Goal: Task Accomplishment & Management: Use online tool/utility

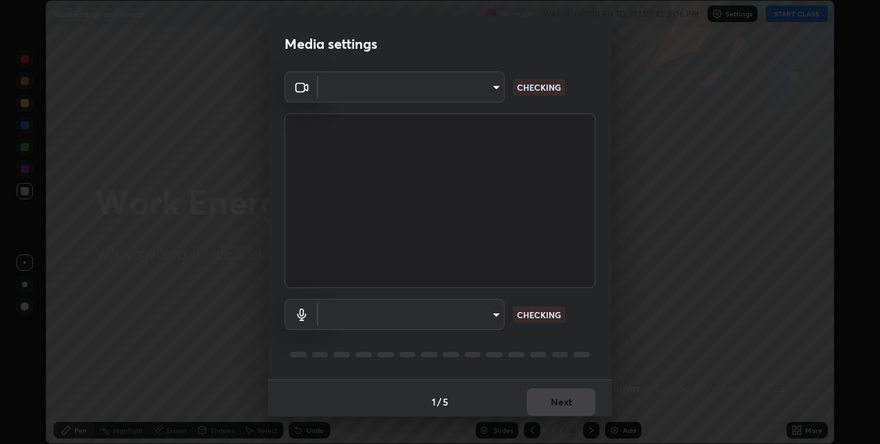
scroll to position [444, 880]
type input "e73d2c6d92d5eb4330bdac1748542d82cafb8f7456d61f7475a533174482276f"
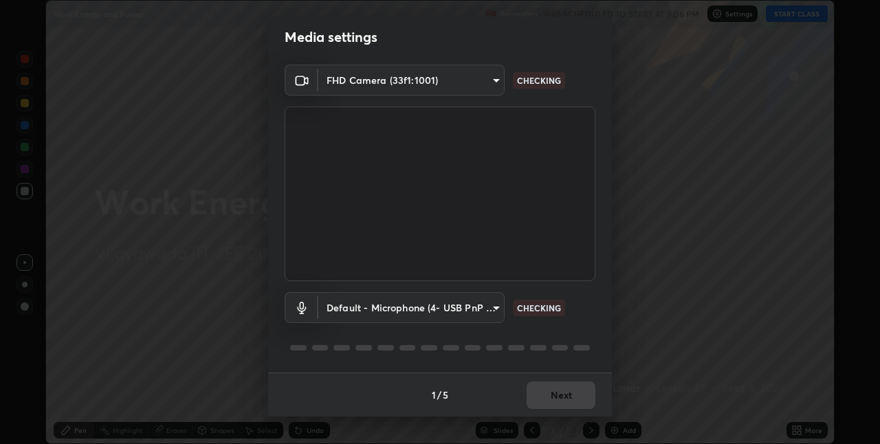
click at [437, 300] on body "Erase all Work Energy and Power Recording WAS SCHEDULED TO START AT 3:06 PM Set…" at bounding box center [440, 222] width 880 height 444
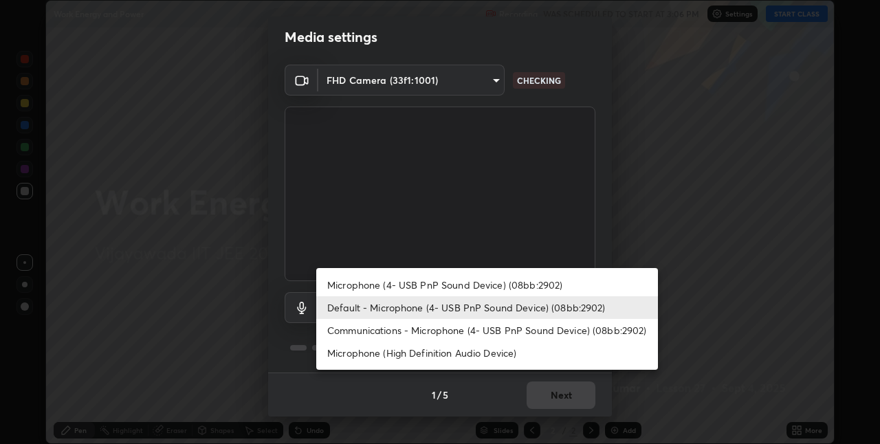
click at [408, 354] on li "Microphone (High Definition Audio Device)" at bounding box center [487, 353] width 342 height 23
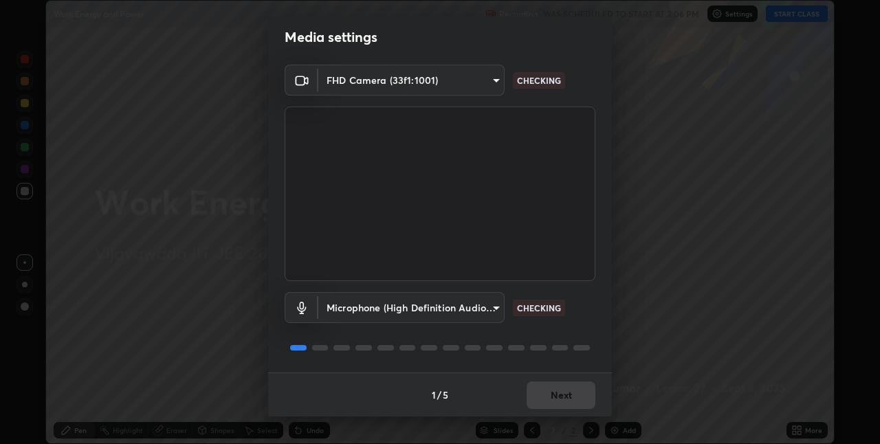
click at [402, 308] on body "Erase all Work Energy and Power Recording WAS SCHEDULED TO START AT 3:06 PM Set…" at bounding box center [440, 222] width 880 height 444
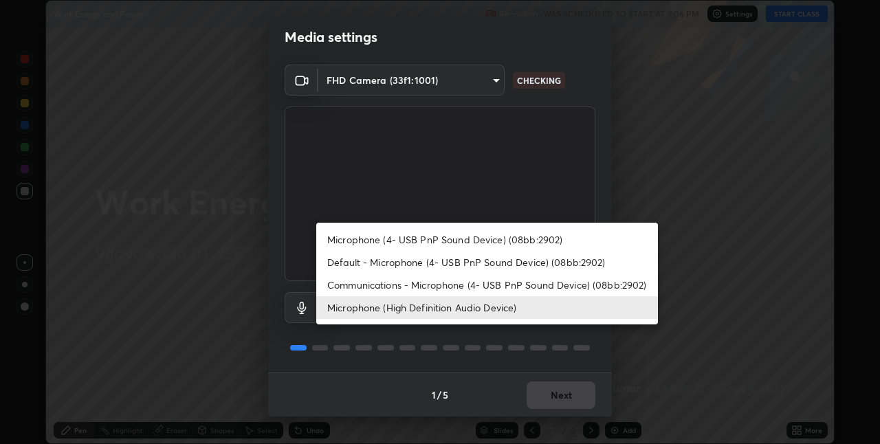
click at [391, 239] on li "Microphone (4- USB PnP Sound Device) (08bb:2902)" at bounding box center [487, 239] width 342 height 23
type input "12d66ff83c6ef7e78adb653e5f19b1e103de6d31099a00b6e942a07595e95af9"
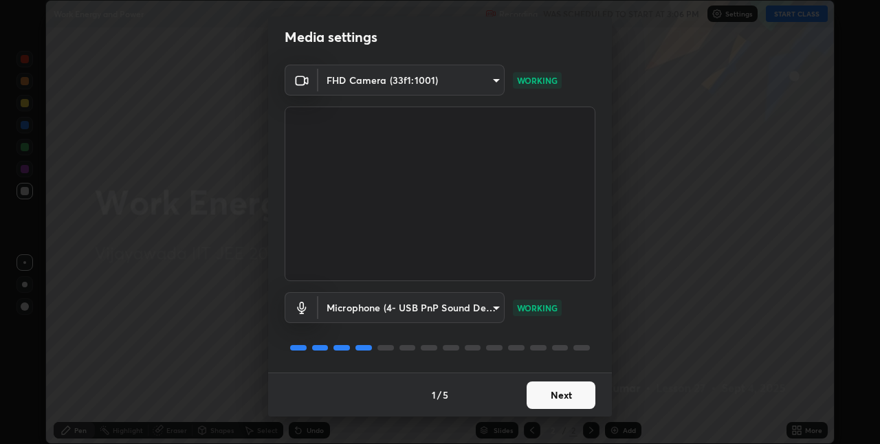
click at [541, 394] on button "Next" at bounding box center [561, 396] width 69 height 28
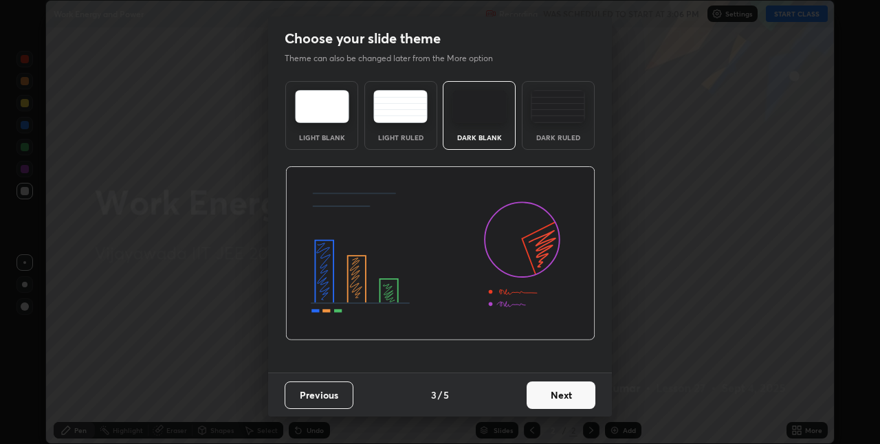
click at [542, 395] on button "Next" at bounding box center [561, 396] width 69 height 28
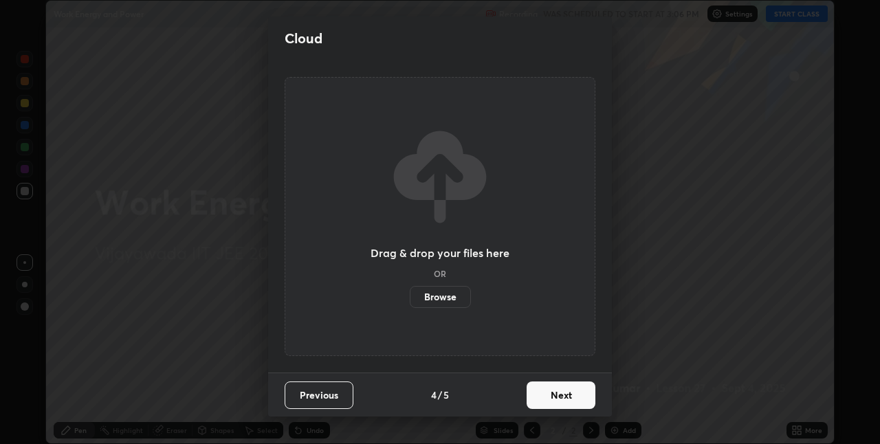
click at [541, 391] on button "Next" at bounding box center [561, 396] width 69 height 28
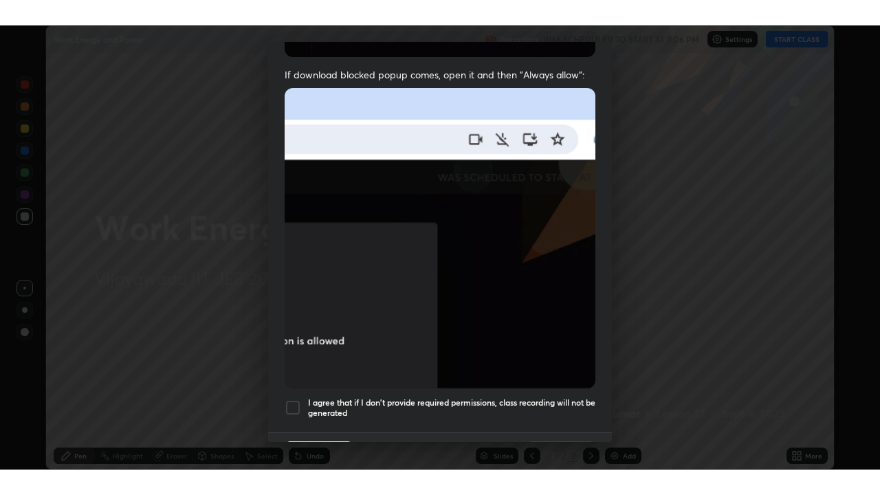
scroll to position [288, 0]
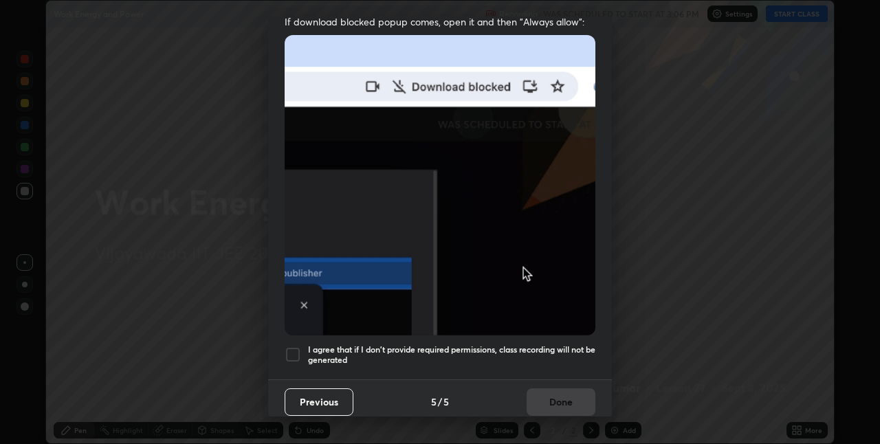
click at [299, 347] on div at bounding box center [293, 355] width 17 height 17
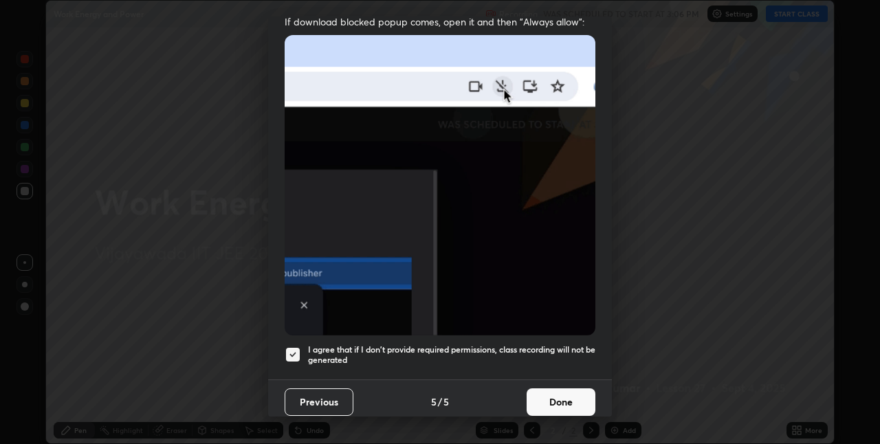
click at [554, 389] on button "Done" at bounding box center [561, 403] width 69 height 28
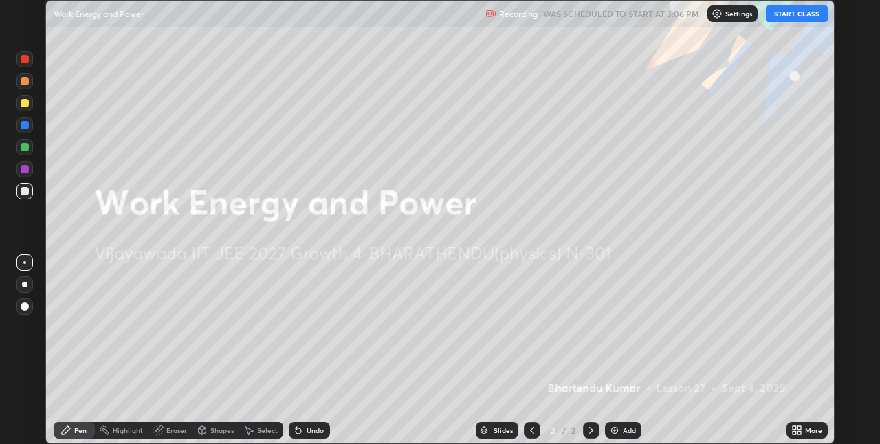
click at [620, 426] on div "Add" at bounding box center [623, 430] width 36 height 17
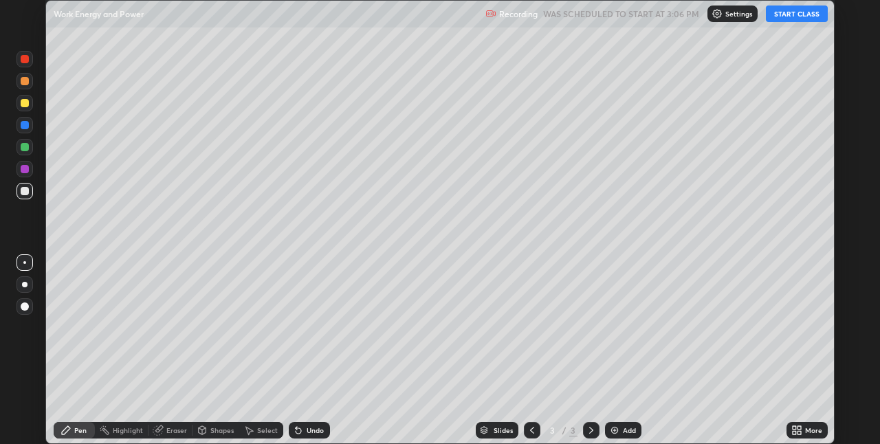
click at [788, 18] on button "START CLASS" at bounding box center [797, 14] width 62 height 17
click at [806, 429] on div "More" at bounding box center [813, 430] width 17 height 7
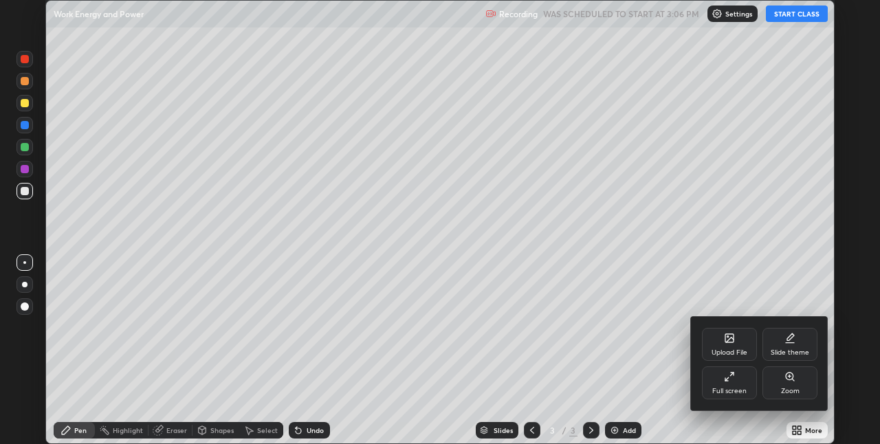
click at [726, 384] on div "Full screen" at bounding box center [729, 383] width 55 height 33
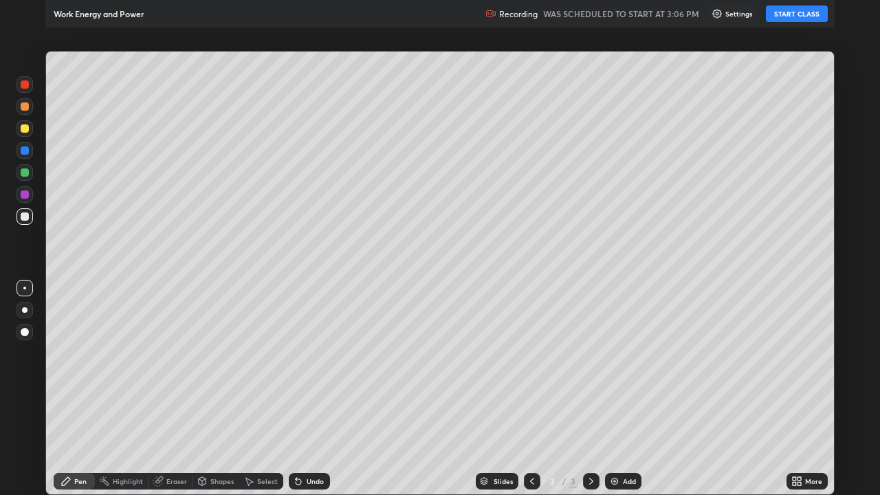
scroll to position [495, 880]
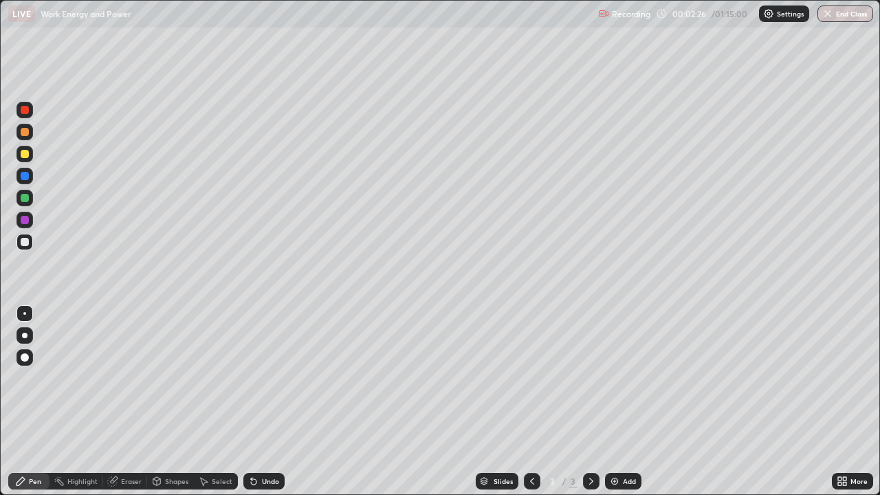
click at [26, 160] on div at bounding box center [25, 154] width 17 height 17
click at [25, 244] on div at bounding box center [25, 242] width 8 height 8
click at [23, 243] on div at bounding box center [25, 242] width 8 height 8
click at [25, 155] on div at bounding box center [25, 154] width 8 height 8
click at [614, 444] on img at bounding box center [614, 481] width 11 height 11
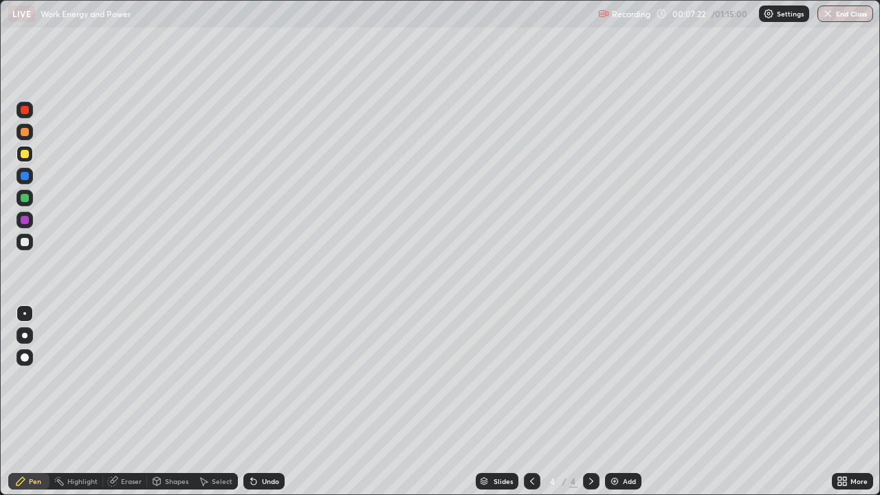
click at [25, 156] on div at bounding box center [25, 154] width 8 height 8
click at [17, 241] on div at bounding box center [25, 242] width 17 height 17
click at [254, 444] on icon at bounding box center [253, 481] width 11 height 11
click at [24, 111] on div at bounding box center [25, 110] width 8 height 8
click at [18, 243] on div at bounding box center [25, 242] width 17 height 17
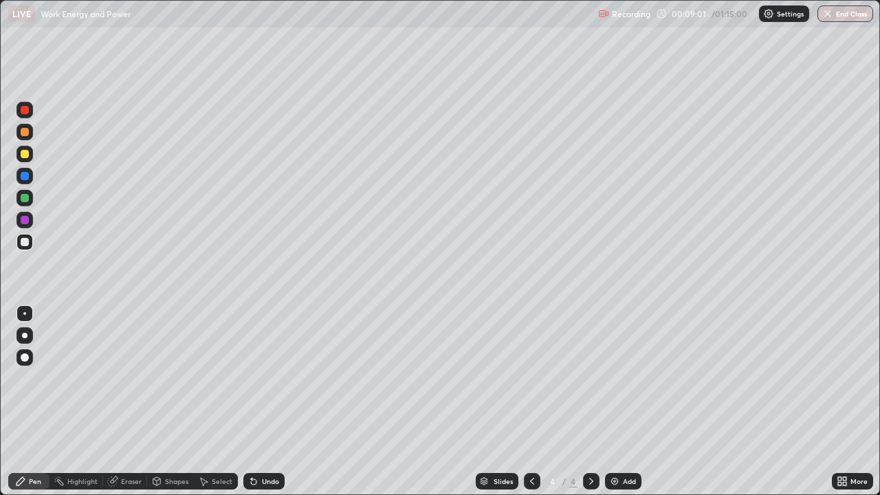
click at [23, 156] on div at bounding box center [25, 154] width 8 height 8
click at [23, 198] on div at bounding box center [25, 198] width 8 height 8
click at [26, 110] on div at bounding box center [25, 110] width 8 height 8
click at [25, 221] on div at bounding box center [25, 220] width 8 height 8
click at [22, 246] on div at bounding box center [25, 242] width 8 height 8
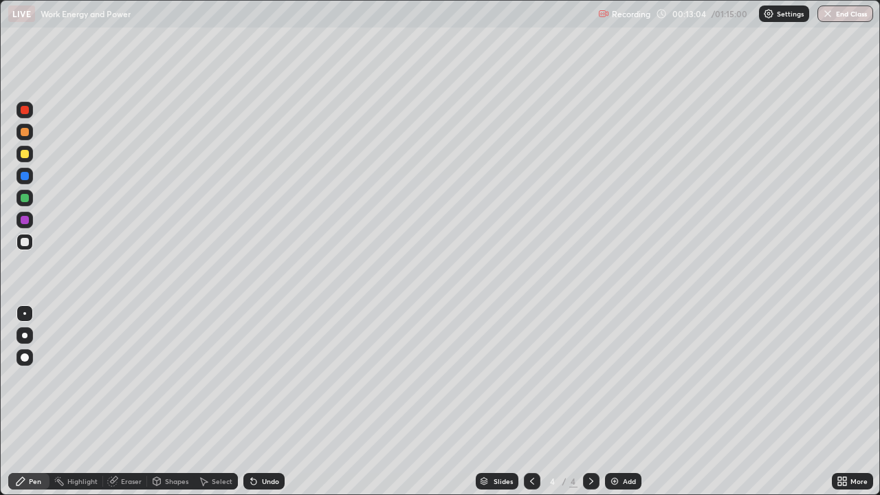
click at [24, 113] on div at bounding box center [25, 110] width 8 height 8
click at [19, 246] on div at bounding box center [25, 242] width 17 height 17
click at [23, 154] on div at bounding box center [25, 154] width 8 height 8
click at [23, 135] on div at bounding box center [25, 132] width 8 height 8
click at [25, 155] on div at bounding box center [25, 154] width 8 height 8
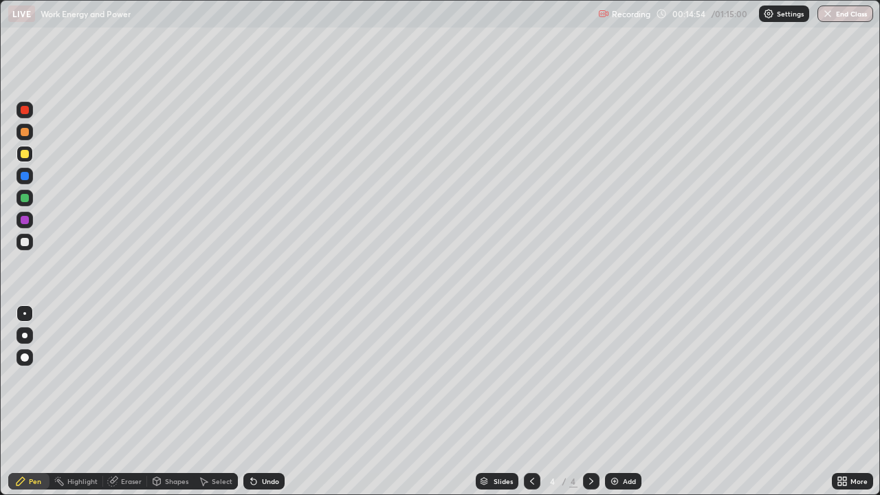
click at [26, 113] on div at bounding box center [25, 110] width 8 height 8
click at [618, 444] on img at bounding box center [614, 481] width 11 height 11
click at [25, 155] on div at bounding box center [25, 154] width 8 height 8
click at [23, 241] on div at bounding box center [25, 242] width 8 height 8
click at [27, 160] on div at bounding box center [25, 154] width 17 height 17
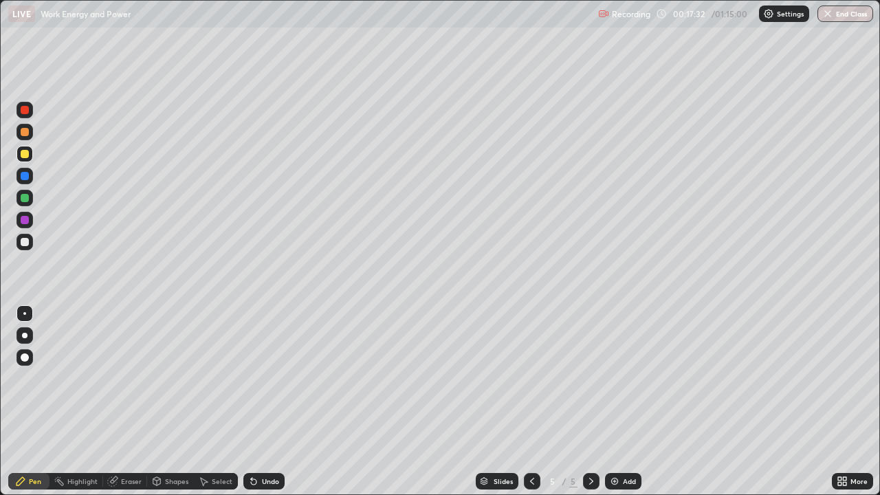
click at [25, 243] on div at bounding box center [25, 242] width 8 height 8
click at [24, 135] on div at bounding box center [25, 132] width 8 height 8
click at [23, 115] on div at bounding box center [25, 110] width 17 height 17
click at [23, 179] on div at bounding box center [25, 176] width 8 height 8
click at [27, 249] on div at bounding box center [25, 242] width 17 height 17
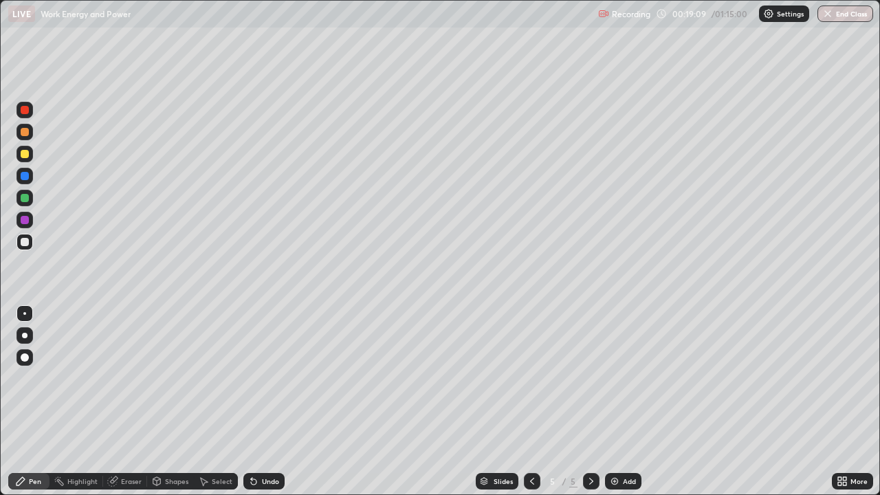
click at [24, 177] on div at bounding box center [25, 176] width 8 height 8
click at [26, 113] on div at bounding box center [25, 110] width 8 height 8
click at [26, 199] on div at bounding box center [25, 198] width 8 height 8
click at [25, 115] on div at bounding box center [25, 110] width 17 height 17
click at [25, 182] on div at bounding box center [25, 176] width 17 height 17
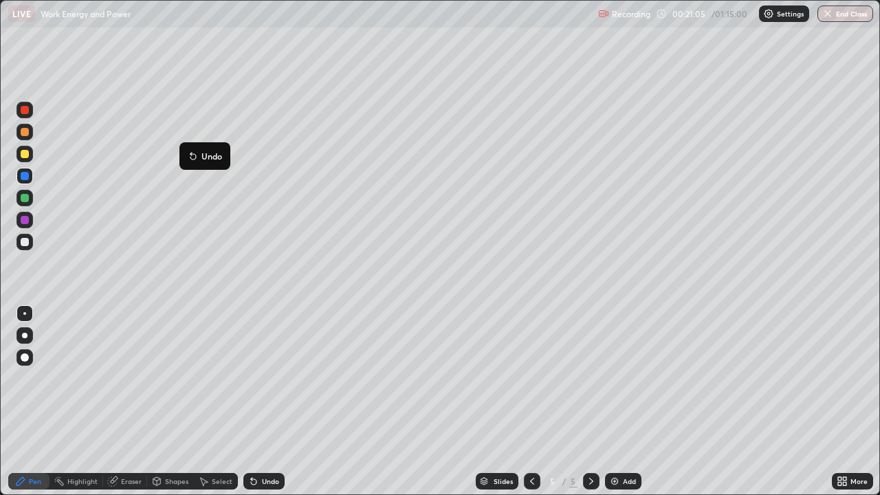
click at [187, 149] on button "Undo" at bounding box center [205, 156] width 40 height 17
click at [23, 242] on div at bounding box center [25, 242] width 8 height 8
click at [24, 155] on div at bounding box center [25, 154] width 8 height 8
click at [30, 244] on div at bounding box center [25, 242] width 17 height 17
click at [25, 153] on div at bounding box center [25, 154] width 8 height 8
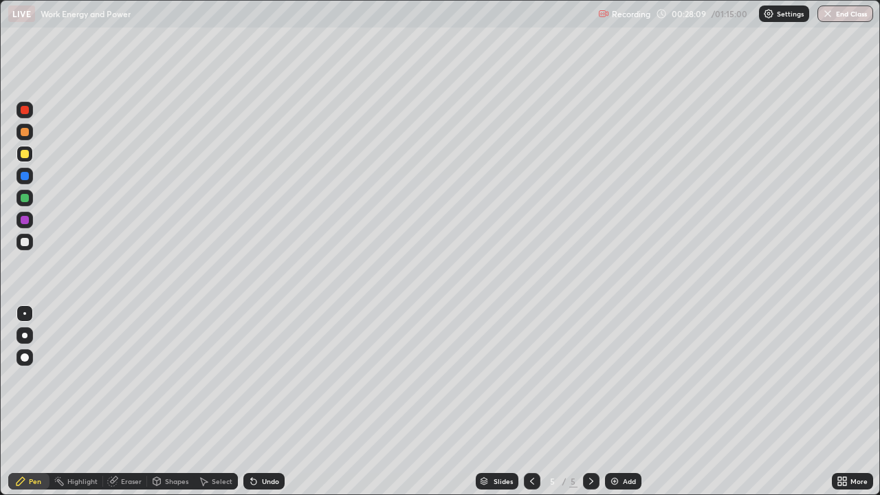
click at [24, 242] on div at bounding box center [25, 242] width 8 height 8
click at [19, 242] on div at bounding box center [25, 242] width 17 height 17
click at [134, 444] on div "Eraser" at bounding box center [125, 481] width 44 height 17
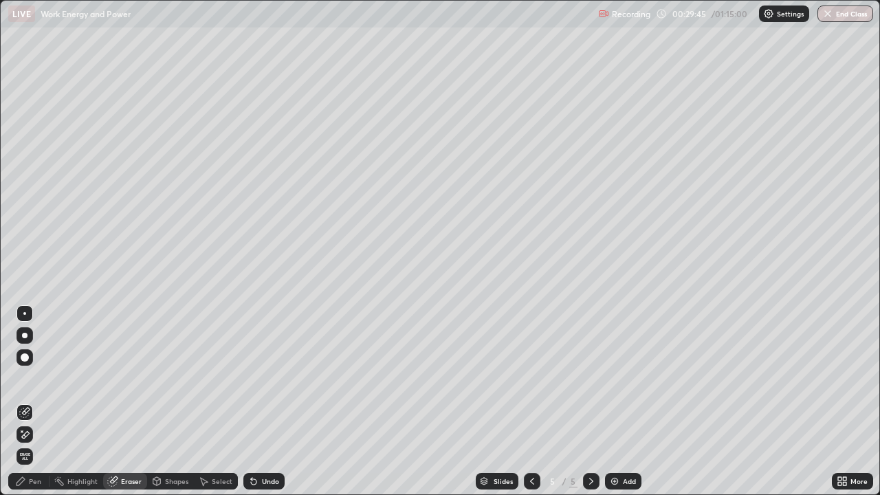
click at [26, 359] on div at bounding box center [25, 358] width 8 height 8
click at [28, 444] on div "Pen" at bounding box center [28, 481] width 41 height 17
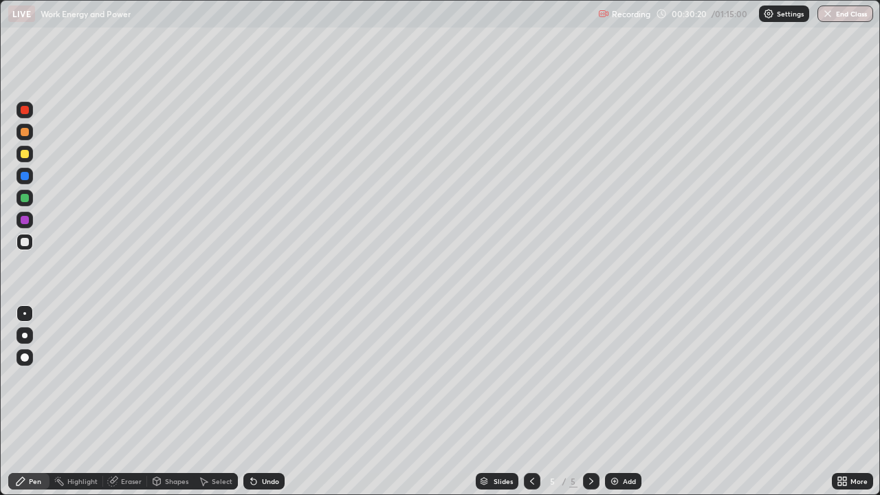
click at [24, 153] on div at bounding box center [25, 154] width 8 height 8
click at [32, 247] on div at bounding box center [25, 242] width 17 height 17
click at [25, 110] on div at bounding box center [25, 110] width 8 height 8
click at [138, 444] on div "Eraser" at bounding box center [125, 481] width 44 height 17
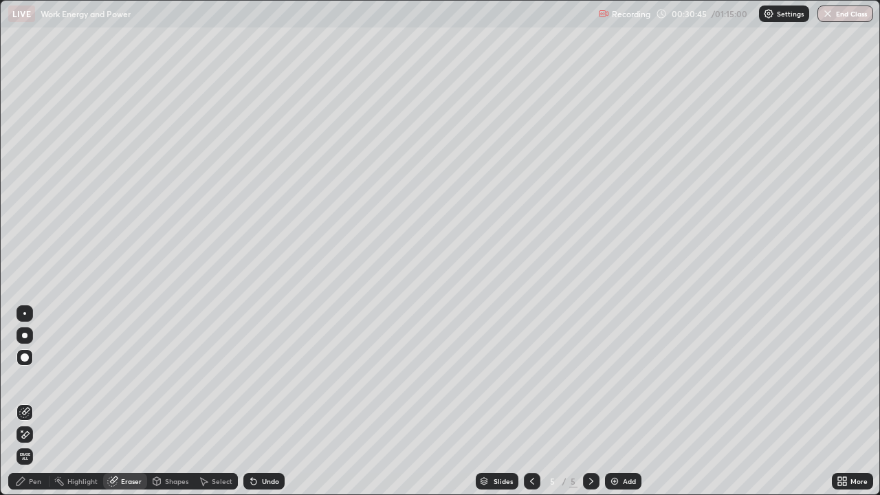
click at [38, 444] on div "Pen" at bounding box center [28, 481] width 41 height 17
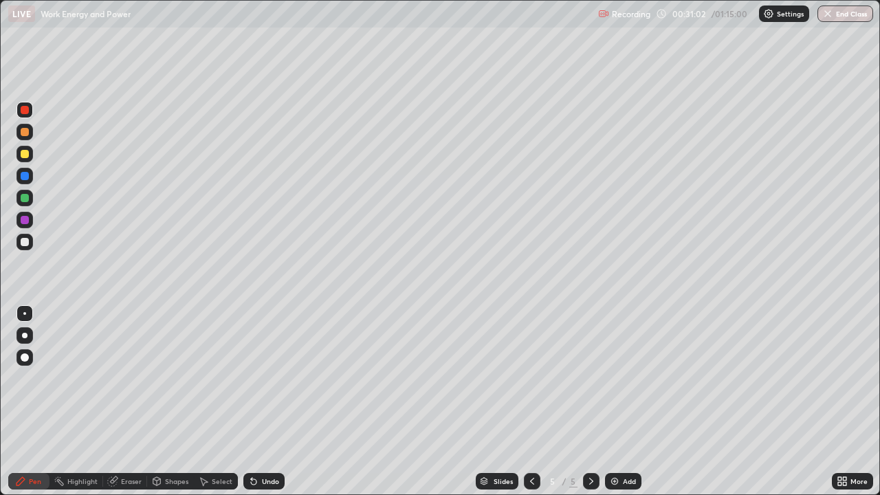
click at [257, 444] on icon at bounding box center [253, 481] width 11 height 11
click at [260, 444] on div "Undo" at bounding box center [263, 481] width 41 height 17
click at [266, 444] on div "Undo" at bounding box center [270, 481] width 17 height 7
click at [120, 444] on div "Eraser" at bounding box center [125, 481] width 44 height 17
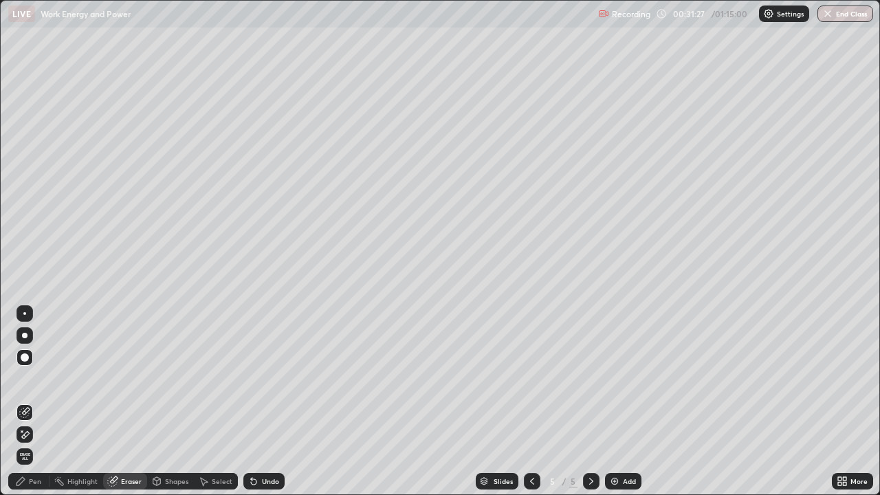
click at [28, 444] on div "Pen" at bounding box center [28, 481] width 41 height 17
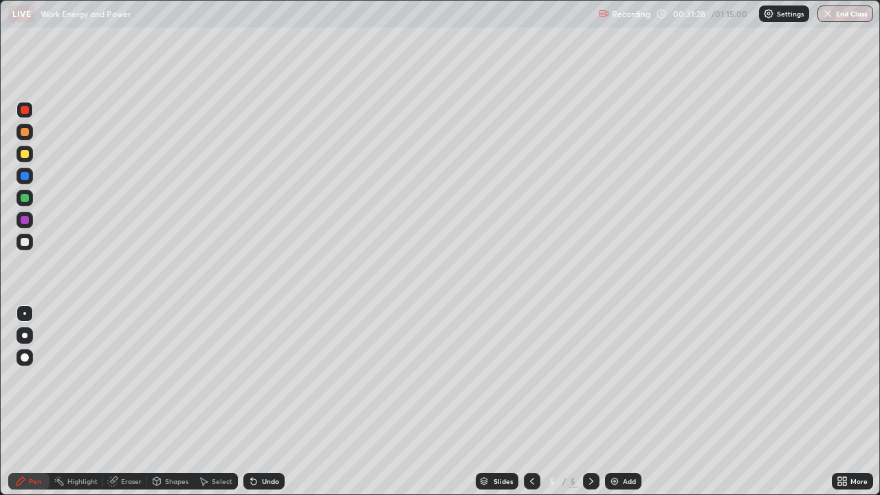
click at [24, 241] on div at bounding box center [25, 242] width 8 height 8
click at [23, 152] on div at bounding box center [25, 154] width 8 height 8
click at [0, 310] on div "Setting up your live class" at bounding box center [440, 247] width 880 height 495
click at [123, 444] on div "Eraser" at bounding box center [131, 481] width 21 height 7
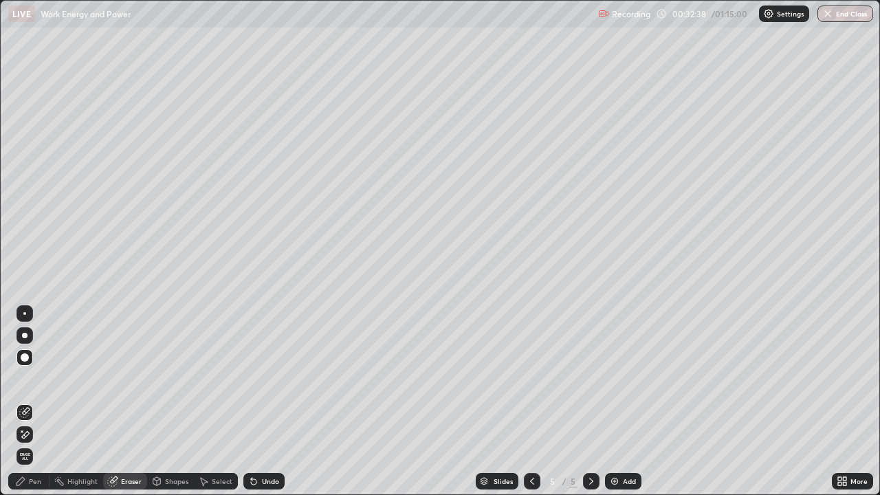
click at [28, 444] on div "Pen" at bounding box center [28, 481] width 41 height 17
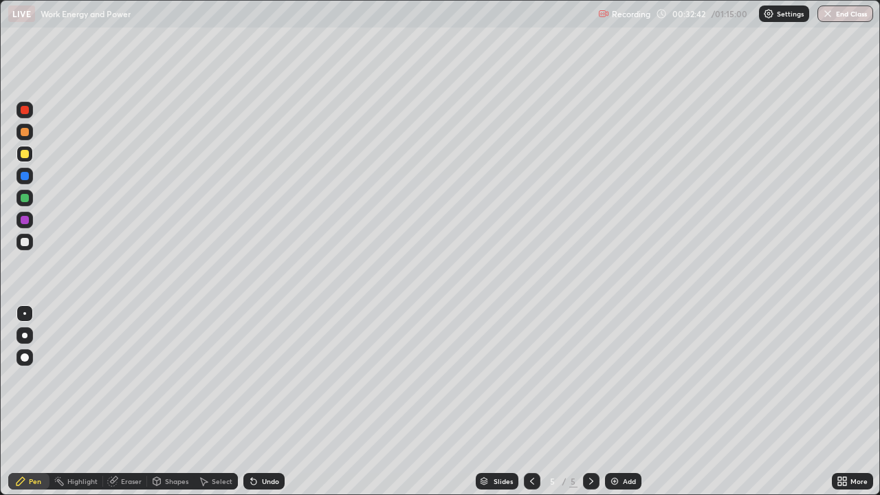
click at [25, 221] on div at bounding box center [25, 220] width 8 height 8
click at [116, 444] on icon at bounding box center [112, 481] width 11 height 11
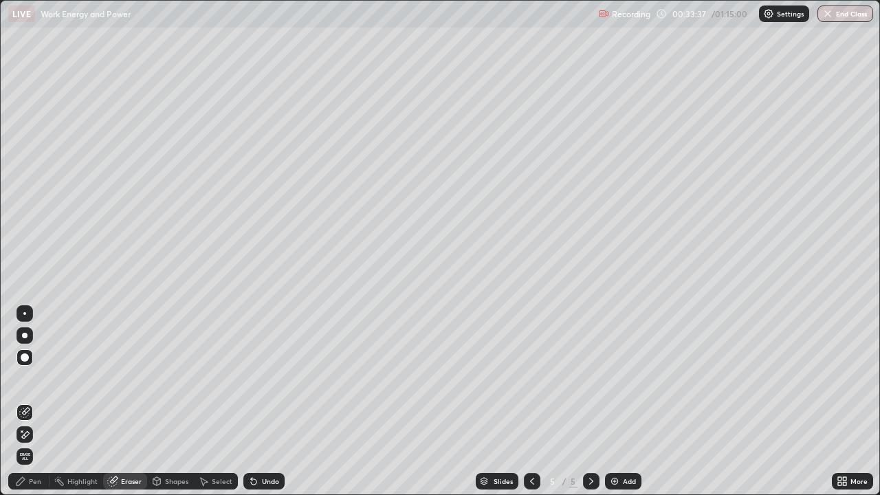
click at [23, 444] on icon at bounding box center [21, 481] width 8 height 8
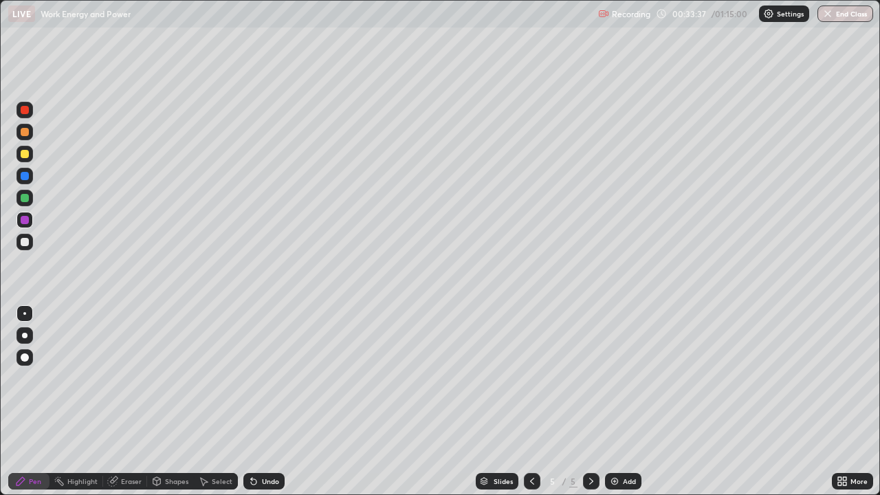
click at [20, 444] on icon at bounding box center [20, 481] width 11 height 11
click at [611, 444] on img at bounding box center [614, 481] width 11 height 11
click at [23, 241] on div at bounding box center [25, 242] width 8 height 8
click at [26, 157] on div at bounding box center [25, 154] width 8 height 8
click at [19, 109] on div at bounding box center [25, 110] width 17 height 17
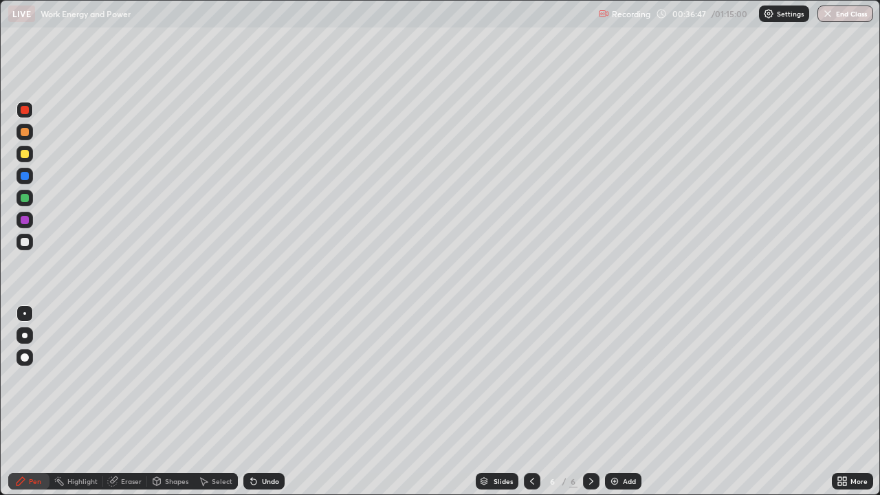
click at [25, 241] on div at bounding box center [25, 242] width 8 height 8
click at [21, 243] on div at bounding box center [25, 242] width 8 height 8
click at [23, 156] on div at bounding box center [25, 154] width 8 height 8
click at [22, 239] on div at bounding box center [25, 242] width 8 height 8
click at [23, 175] on div at bounding box center [25, 176] width 8 height 8
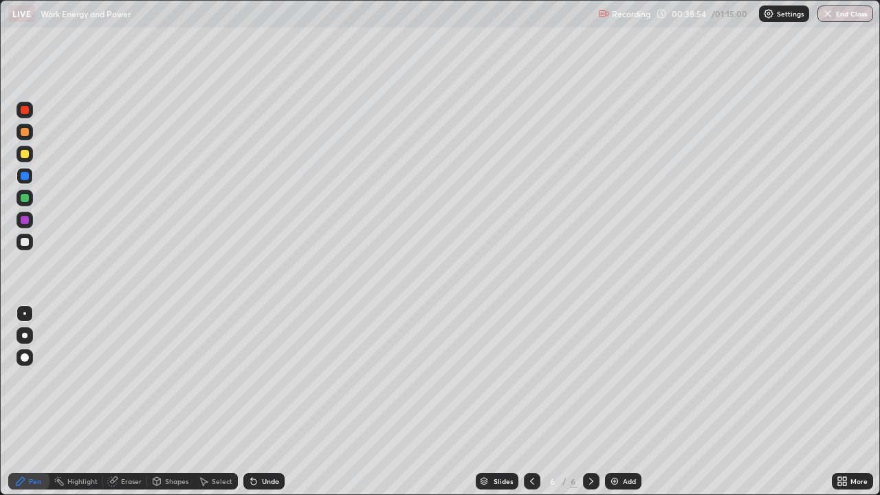
click at [25, 154] on div at bounding box center [25, 154] width 8 height 8
click at [21, 242] on div at bounding box center [25, 242] width 8 height 8
click at [23, 240] on div at bounding box center [25, 242] width 8 height 8
click at [26, 224] on div at bounding box center [25, 220] width 8 height 8
click at [609, 444] on img at bounding box center [614, 481] width 11 height 11
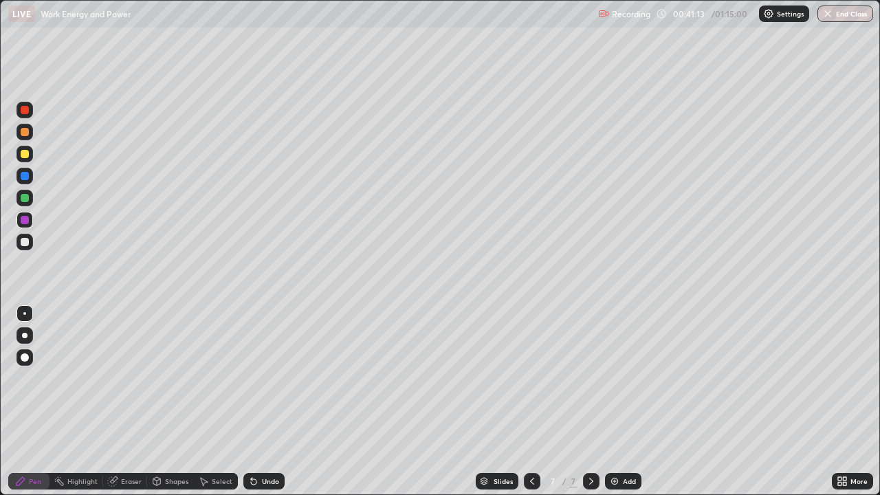
click at [25, 242] on div at bounding box center [25, 242] width 8 height 8
click at [24, 241] on div at bounding box center [25, 242] width 8 height 8
click at [22, 158] on div at bounding box center [25, 154] width 8 height 8
click at [26, 240] on div at bounding box center [25, 242] width 8 height 8
click at [22, 131] on div at bounding box center [25, 132] width 8 height 8
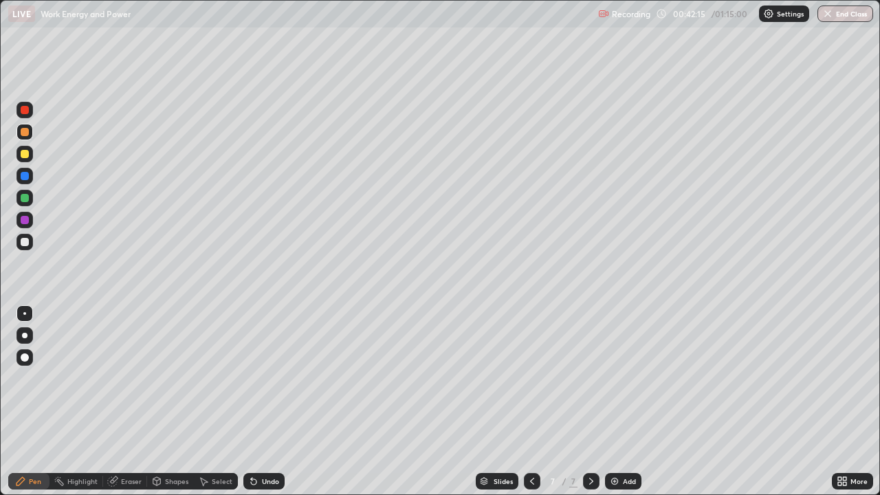
click at [23, 224] on div at bounding box center [25, 220] width 8 height 8
click at [25, 222] on div at bounding box center [25, 220] width 8 height 8
click at [24, 243] on div at bounding box center [25, 242] width 8 height 8
click at [259, 444] on div "Undo" at bounding box center [263, 481] width 41 height 17
click at [267, 444] on div "Undo" at bounding box center [270, 481] width 17 height 7
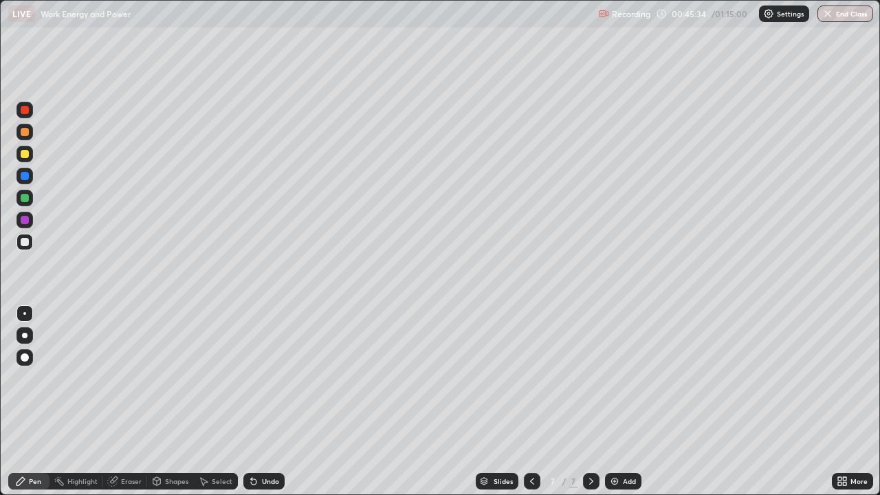
click at [609, 444] on img at bounding box center [614, 481] width 11 height 11
click at [21, 155] on div at bounding box center [25, 154] width 8 height 8
click at [25, 111] on div at bounding box center [25, 110] width 8 height 8
click at [28, 241] on div at bounding box center [25, 242] width 8 height 8
click at [24, 242] on div at bounding box center [25, 242] width 8 height 8
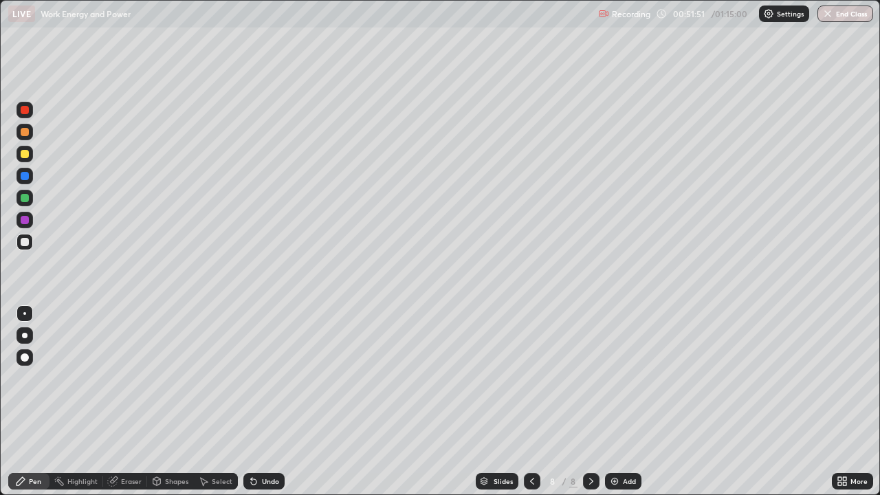
click at [611, 444] on img at bounding box center [614, 481] width 11 height 11
click at [25, 111] on div at bounding box center [25, 110] width 8 height 8
click at [24, 138] on div at bounding box center [25, 132] width 17 height 17
click at [21, 242] on div at bounding box center [25, 242] width 8 height 8
click at [25, 155] on div at bounding box center [25, 154] width 8 height 8
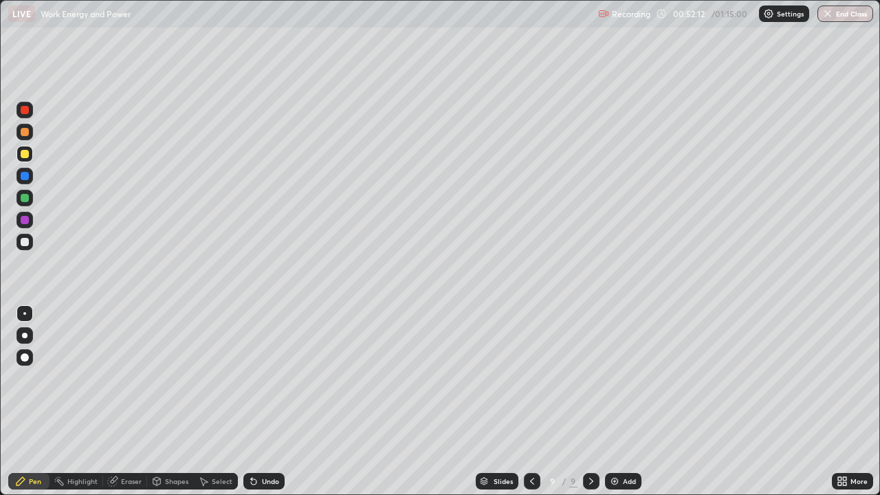
click at [26, 241] on div at bounding box center [25, 242] width 8 height 8
click at [25, 157] on div at bounding box center [25, 154] width 8 height 8
click at [27, 250] on div at bounding box center [25, 242] width 17 height 17
click at [23, 177] on div at bounding box center [25, 176] width 8 height 8
click at [264, 444] on div "Undo" at bounding box center [270, 481] width 17 height 7
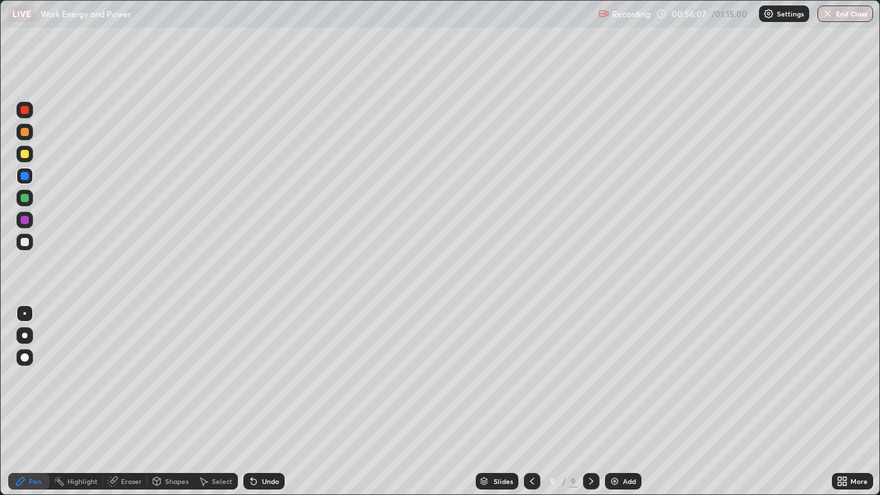
click at [23, 154] on div at bounding box center [25, 154] width 8 height 8
click at [23, 240] on div at bounding box center [25, 242] width 8 height 8
click at [31, 198] on div at bounding box center [25, 198] width 17 height 17
click at [25, 156] on div at bounding box center [25, 154] width 8 height 8
click at [19, 241] on div at bounding box center [25, 242] width 17 height 17
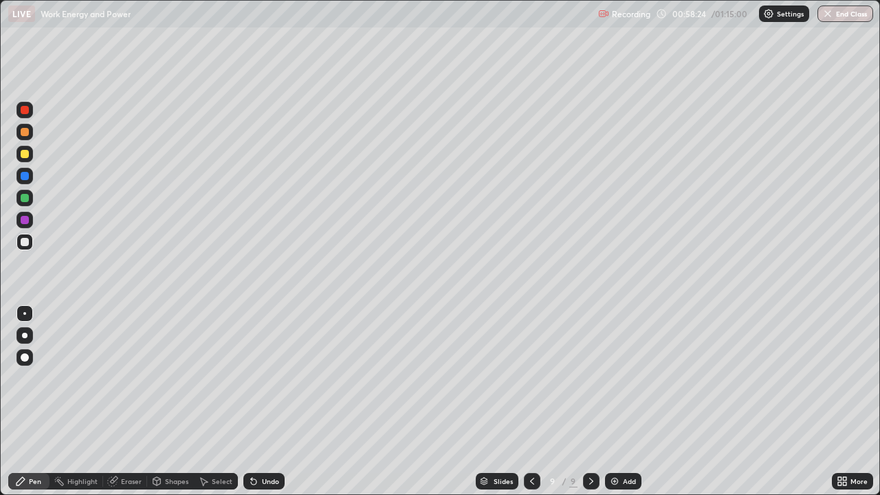
click at [25, 243] on div at bounding box center [25, 242] width 8 height 8
click at [20, 138] on div at bounding box center [25, 132] width 17 height 17
click at [131, 444] on div "Eraser" at bounding box center [131, 481] width 21 height 7
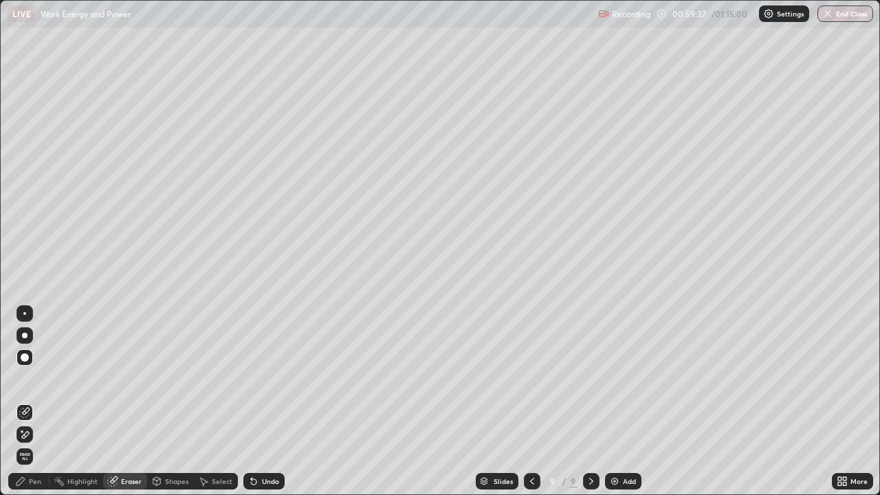
click at [25, 444] on div "Pen" at bounding box center [28, 481] width 41 height 17
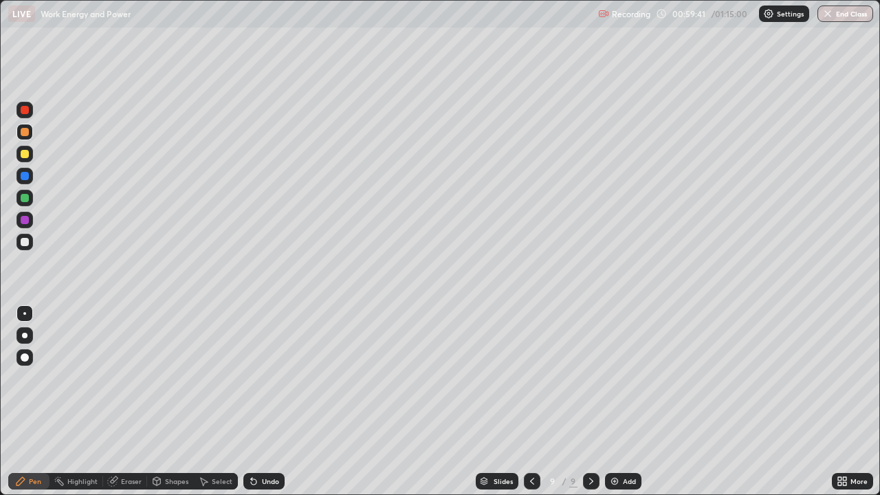
click at [30, 243] on div at bounding box center [25, 242] width 17 height 17
click at [28, 133] on div at bounding box center [25, 132] width 8 height 8
click at [23, 221] on div at bounding box center [25, 220] width 8 height 8
click at [24, 198] on div at bounding box center [25, 198] width 8 height 8
click at [24, 242] on div at bounding box center [25, 242] width 8 height 8
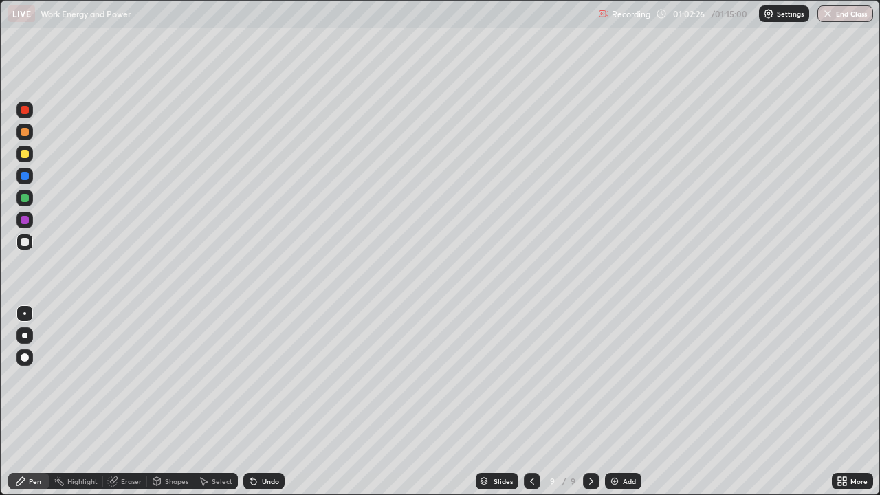
click at [613, 444] on img at bounding box center [614, 481] width 11 height 11
click at [25, 155] on div at bounding box center [25, 154] width 8 height 8
click at [24, 241] on div at bounding box center [25, 242] width 8 height 8
click at [25, 155] on div at bounding box center [25, 154] width 8 height 8
click at [23, 113] on div at bounding box center [25, 110] width 8 height 8
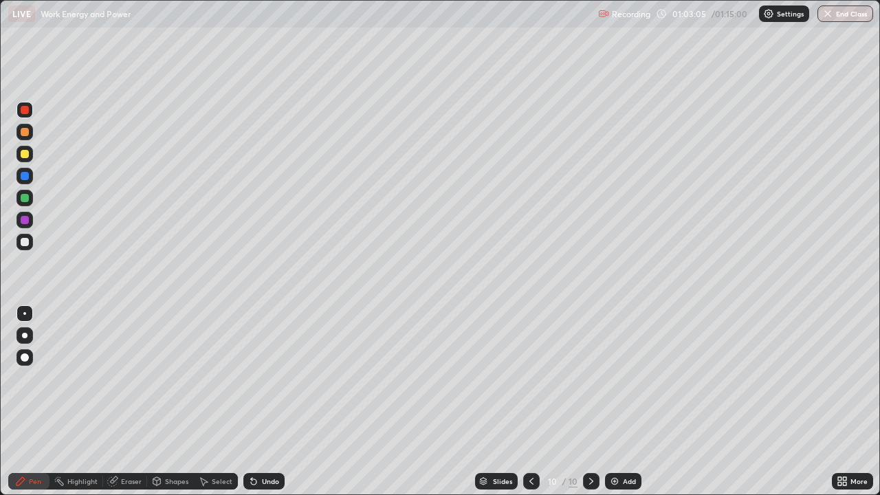
click at [25, 243] on div at bounding box center [25, 242] width 8 height 8
click at [25, 155] on div at bounding box center [25, 154] width 8 height 8
click at [21, 133] on div at bounding box center [25, 132] width 8 height 8
click at [276, 444] on div "Undo" at bounding box center [270, 481] width 17 height 7
click at [850, 20] on button "End Class" at bounding box center [846, 14] width 56 height 17
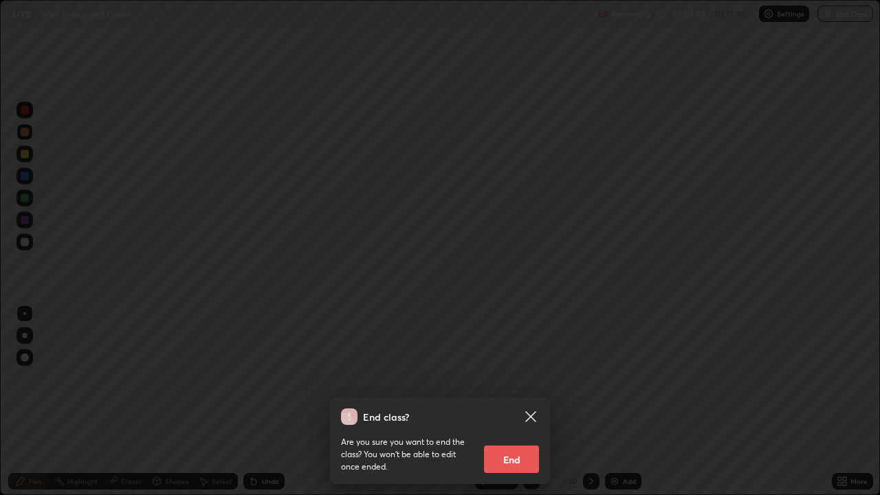
click at [518, 444] on button "End" at bounding box center [511, 460] width 55 height 28
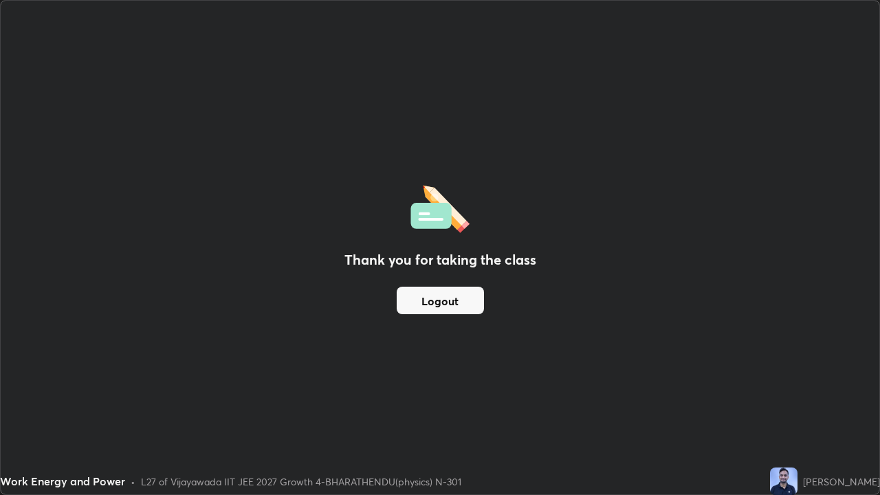
click at [467, 303] on button "Logout" at bounding box center [440, 301] width 87 height 28
